Goal: Task Accomplishment & Management: Manage account settings

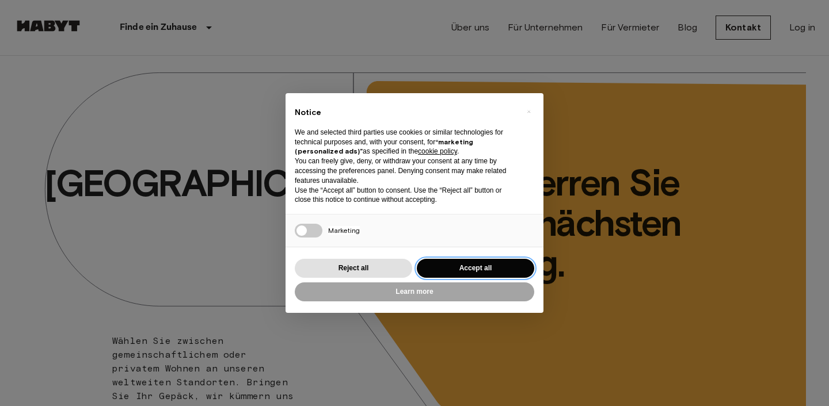
click at [464, 263] on button "Accept all" at bounding box center [475, 268] width 117 height 19
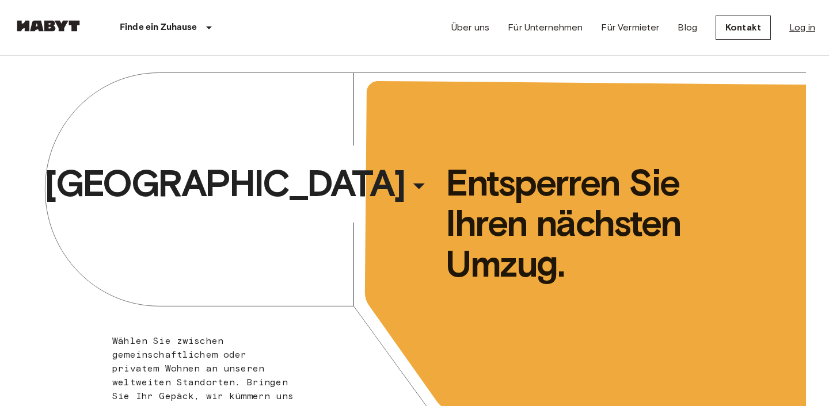
click at [813, 26] on link "Log in" at bounding box center [802, 28] width 26 height 14
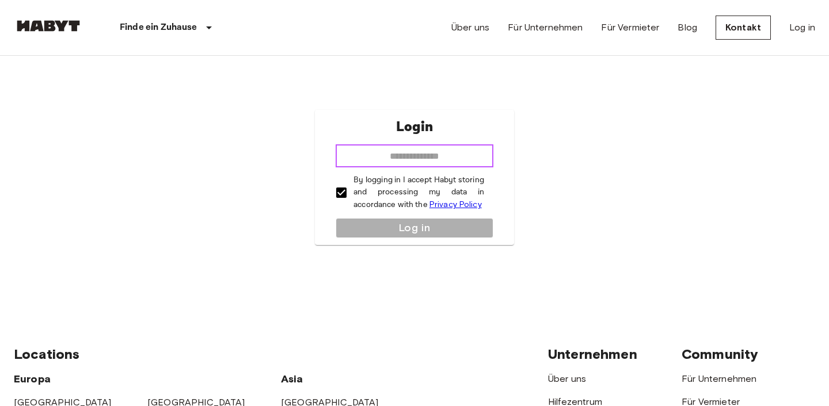
click at [398, 149] on input "email" at bounding box center [414, 155] width 158 height 23
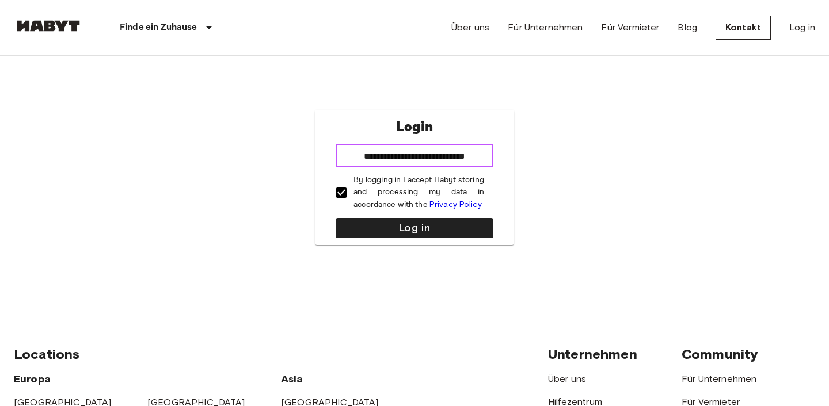
type input "**********"
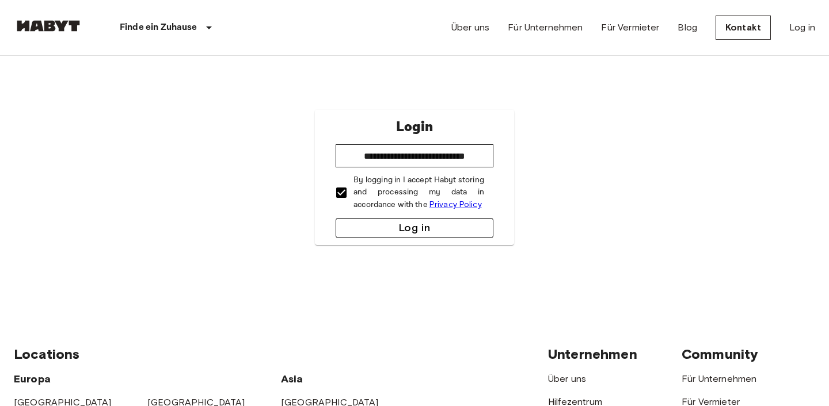
click at [425, 226] on button "Log in" at bounding box center [414, 228] width 158 height 20
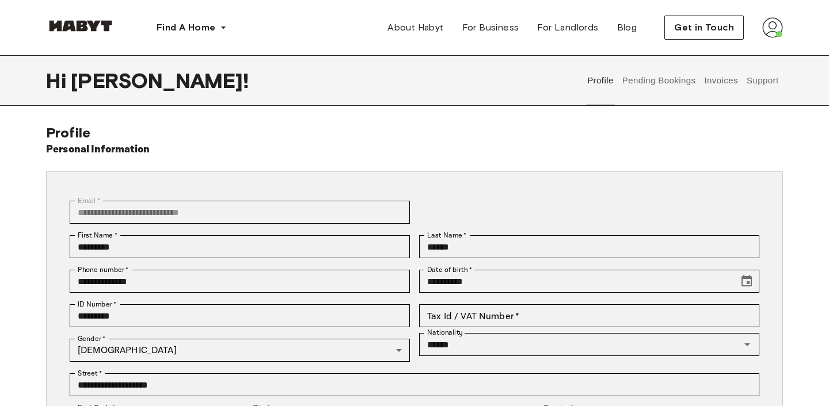
click at [660, 86] on button "Pending Bookings" at bounding box center [658, 80] width 77 height 51
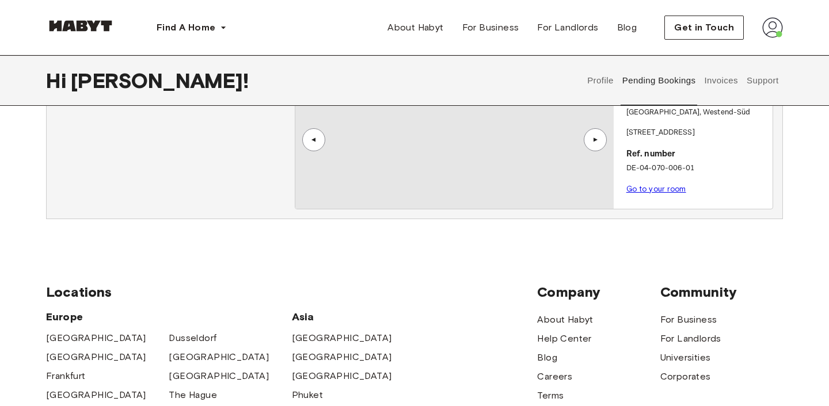
scroll to position [92, 0]
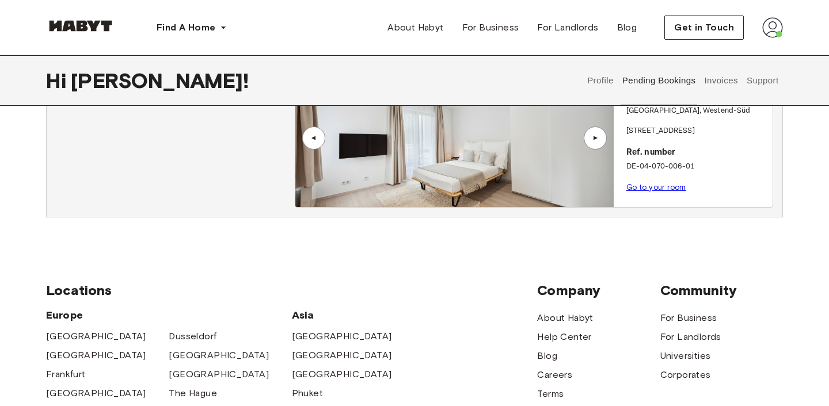
click at [662, 189] on link "Go to your room" at bounding box center [656, 187] width 60 height 9
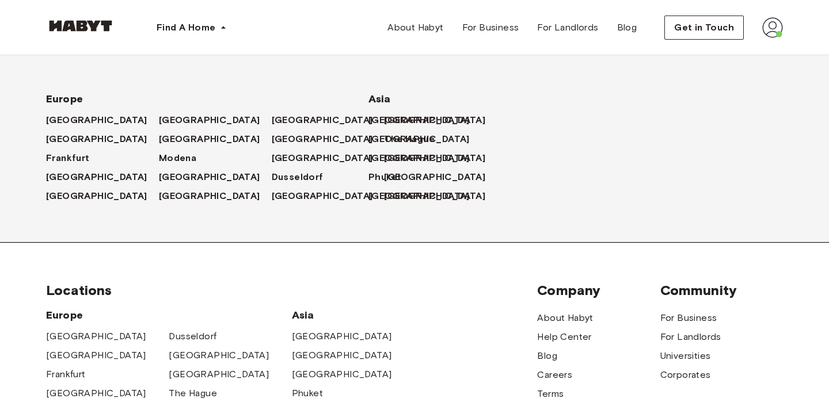
click at [773, 34] on img at bounding box center [772, 27] width 21 height 21
click at [750, 51] on span "Profile" at bounding box center [737, 54] width 29 height 14
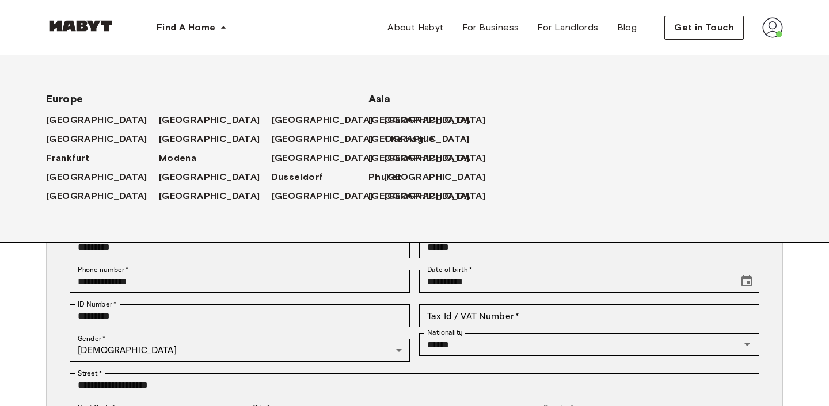
click at [809, 298] on div "**********" at bounding box center [414, 344] width 829 height 440
click at [798, 291] on div "**********" at bounding box center [414, 344] width 829 height 440
click at [428, 29] on span "About Habyt" at bounding box center [415, 28] width 56 height 14
click at [430, 30] on span "About Habyt" at bounding box center [415, 28] width 56 height 14
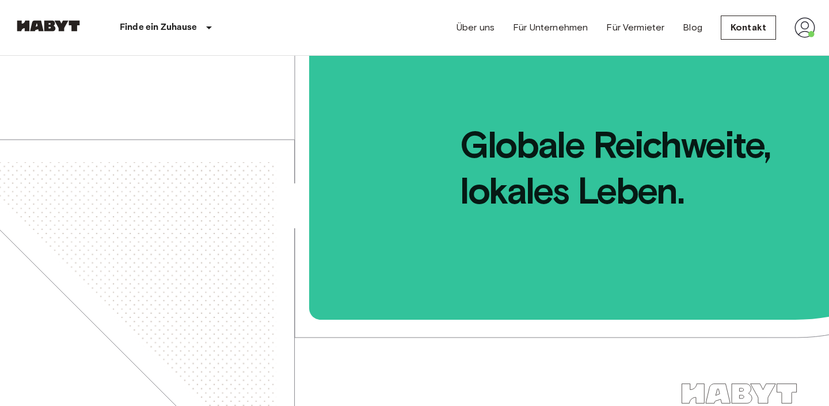
click at [806, 30] on img at bounding box center [804, 27] width 21 height 21
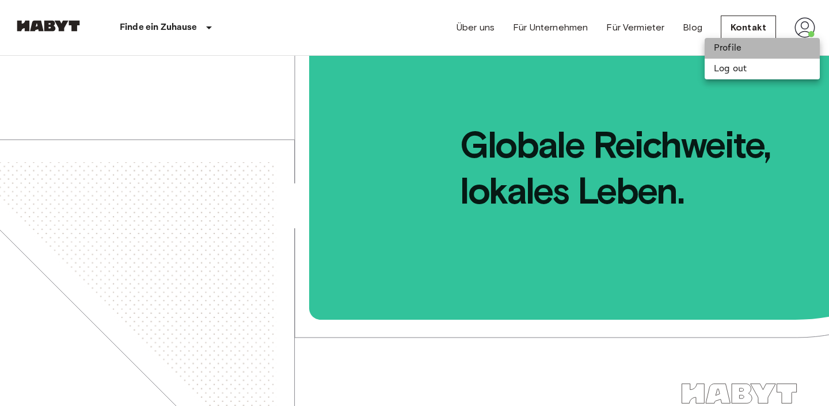
click at [731, 47] on li "Profile" at bounding box center [761, 48] width 115 height 21
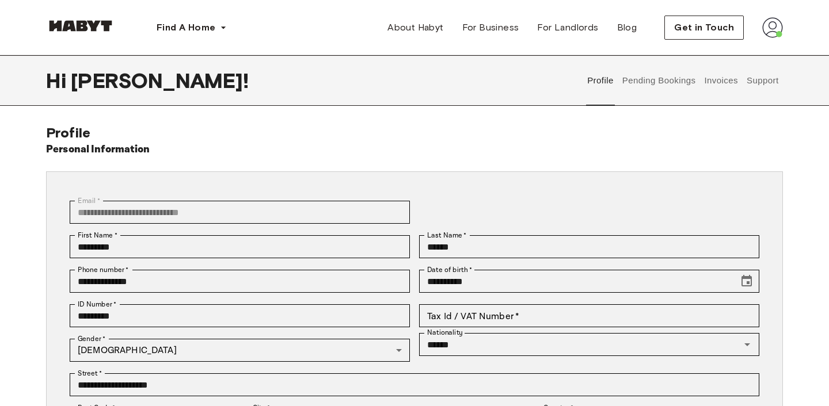
click at [715, 86] on button "Invoices" at bounding box center [721, 80] width 36 height 51
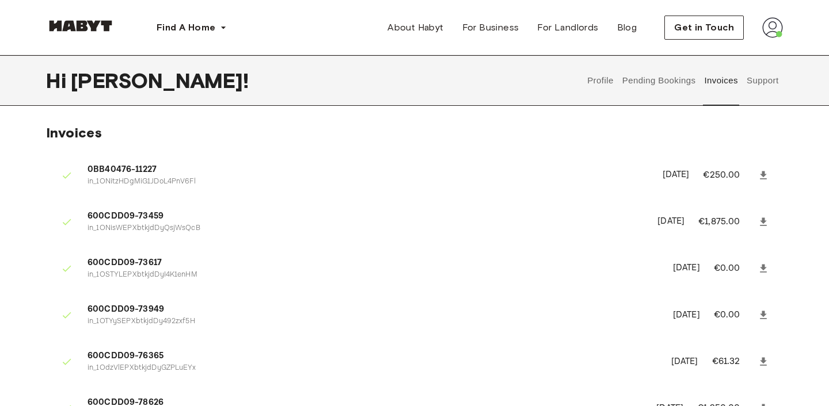
click at [600, 87] on button "Profile" at bounding box center [600, 80] width 29 height 51
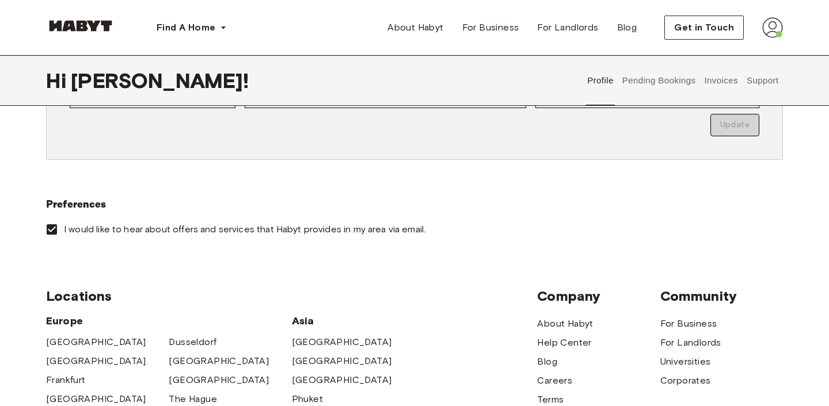
scroll to position [325, 0]
